Goal: Transaction & Acquisition: Obtain resource

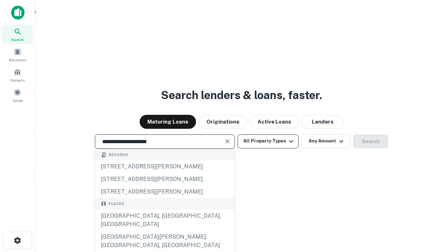
click at [165, 231] on div "[GEOGRAPHIC_DATA], [GEOGRAPHIC_DATA], [GEOGRAPHIC_DATA]" at bounding box center [164, 220] width 139 height 21
click at [268, 141] on button "All Property Types" at bounding box center [268, 141] width 61 height 14
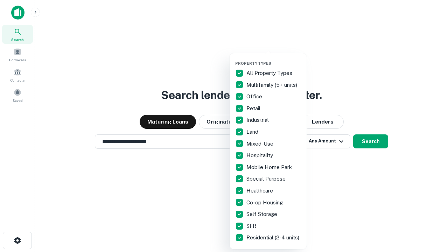
type input "**********"
click at [274, 59] on button "button" at bounding box center [273, 59] width 77 height 0
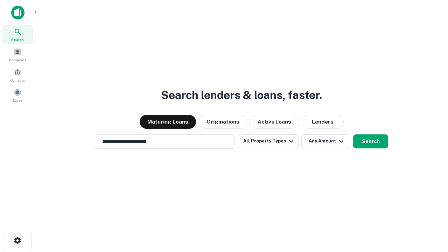
scroll to position [4, 84]
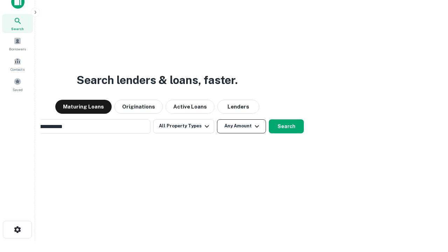
click at [217, 119] on button "Any Amount" at bounding box center [241, 126] width 49 height 14
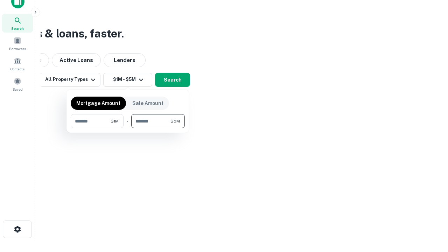
type input "*******"
click at [128, 128] on button "button" at bounding box center [128, 128] width 114 height 0
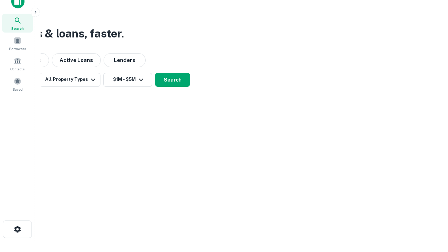
scroll to position [4, 129]
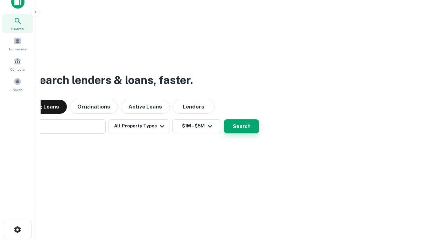
click at [224, 119] on button "Search" at bounding box center [241, 126] width 35 height 14
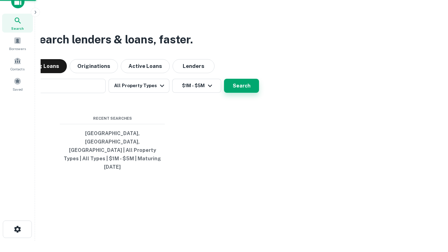
scroll to position [19, 198]
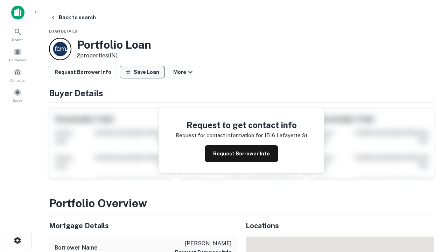
click at [142, 72] on button "Save Loan" at bounding box center [142, 72] width 45 height 13
